Goal: Information Seeking & Learning: Learn about a topic

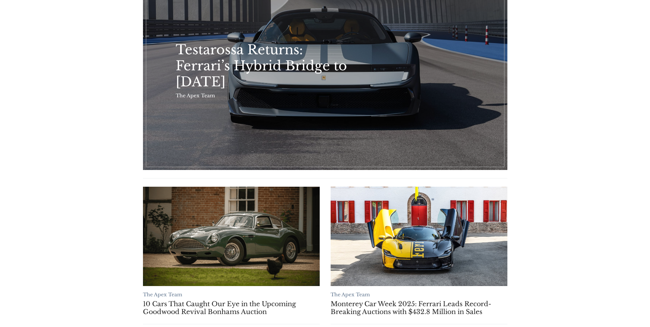
scroll to position [133, 0]
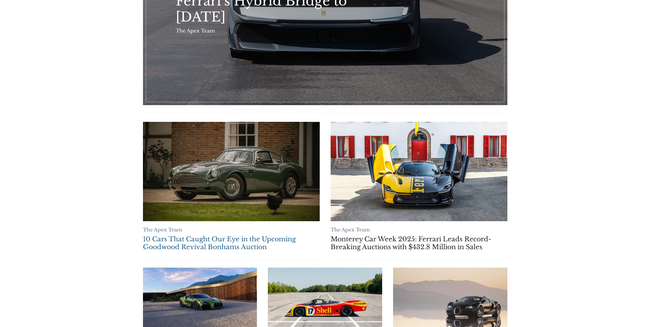
click at [248, 162] on link "10 Cars That Caught Our Eye in the Upcoming Goodwood Revival Bonhams Auction" at bounding box center [231, 171] width 177 height 99
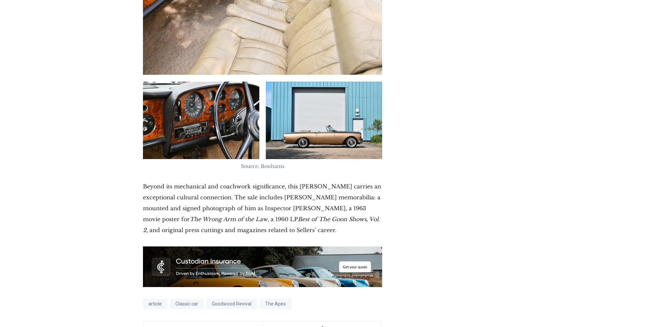
scroll to position [7776, 0]
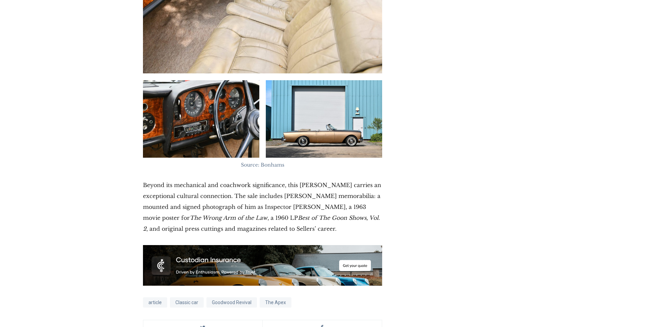
drag, startPoint x: 299, startPoint y: 223, endPoint x: 202, endPoint y: 204, distance: 98.4
copy p "The Apex Editorial Team @Custodian: [PERSON_NAME] - Interviewer & Editor, [PERS…"
